Goal: Navigation & Orientation: Go to known website

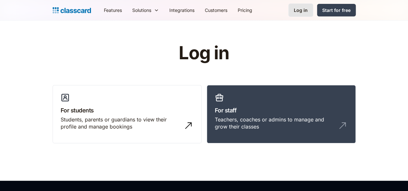
click at [313, 16] on link "Log in" at bounding box center [300, 10] width 25 height 13
click at [308, 10] on div "Log in" at bounding box center [301, 10] width 14 height 7
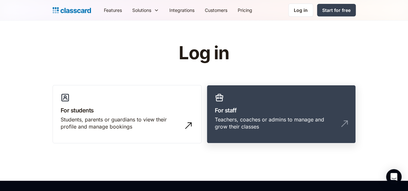
click at [244, 103] on link "For staff Teachers, coaches or admins to manage and grow their classes" at bounding box center [281, 114] width 149 height 59
